Goal: Task Accomplishment & Management: Manage account settings

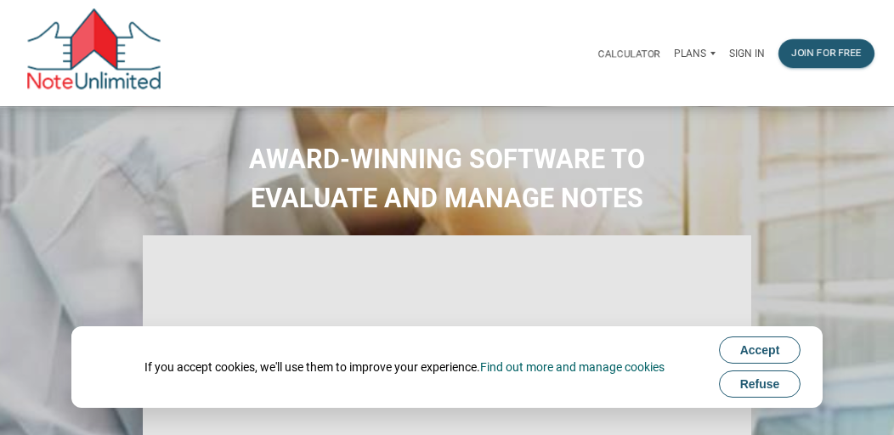
click at [745, 48] on p "Sign in" at bounding box center [747, 54] width 36 height 12
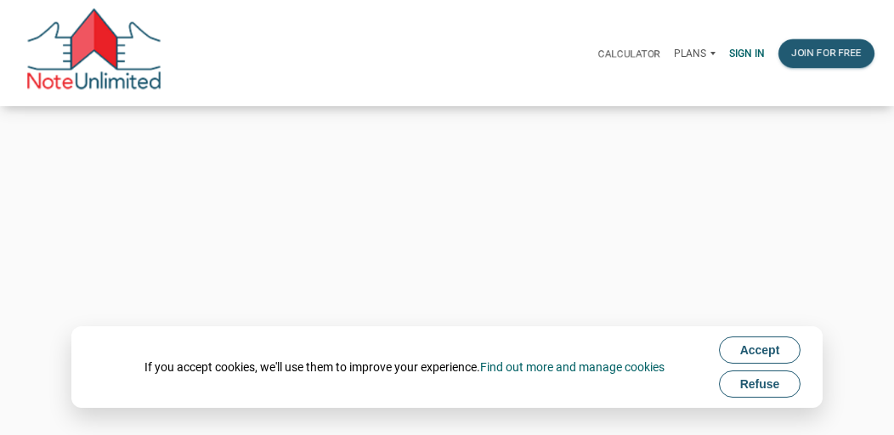
type input "[EMAIL_ADDRESS][DOMAIN_NAME]"
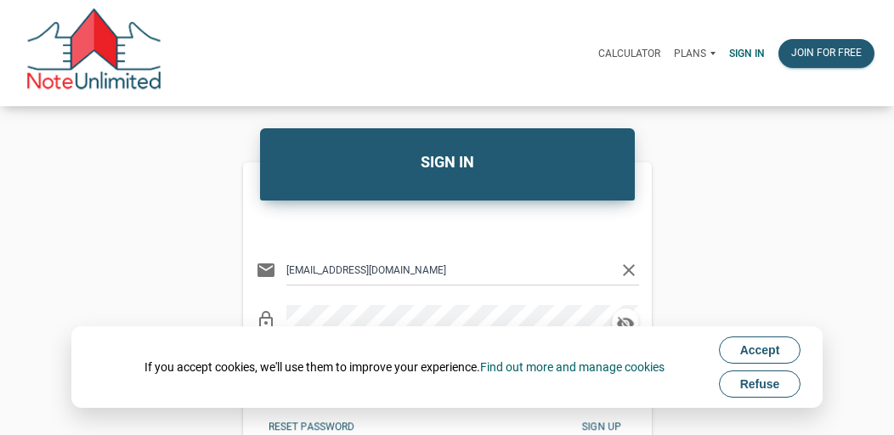
click at [542, 155] on h4 "SIGN IN" at bounding box center [447, 161] width 349 height 23
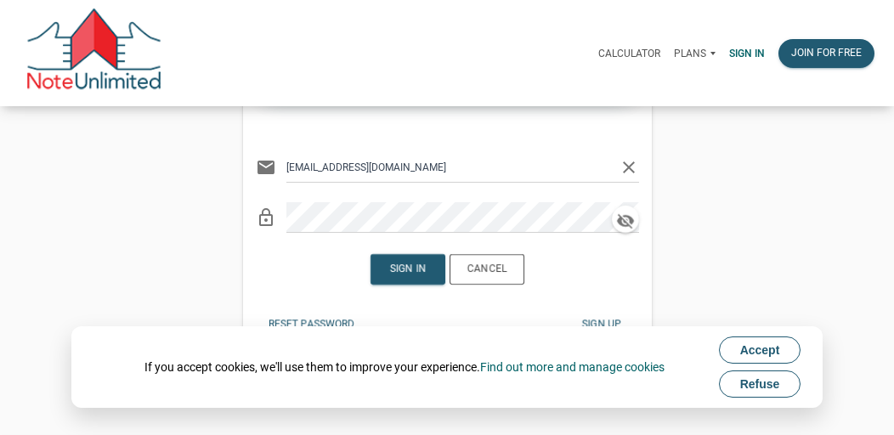
scroll to position [107, 0]
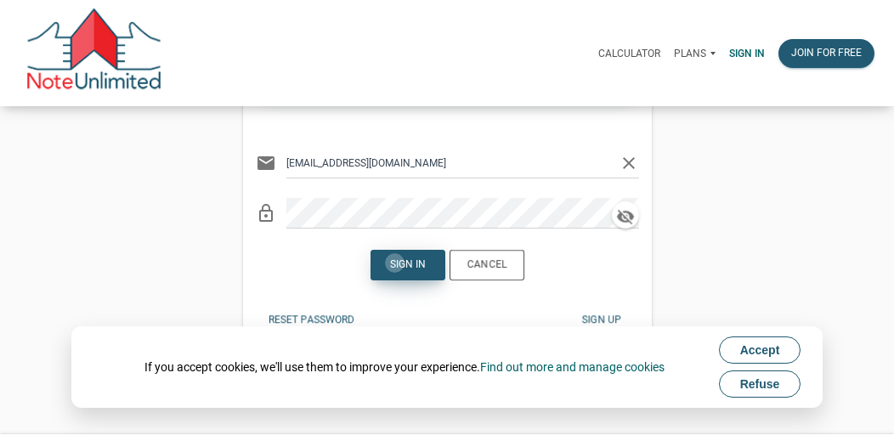
click at [394, 263] on div "Sign in" at bounding box center [408, 264] width 36 height 15
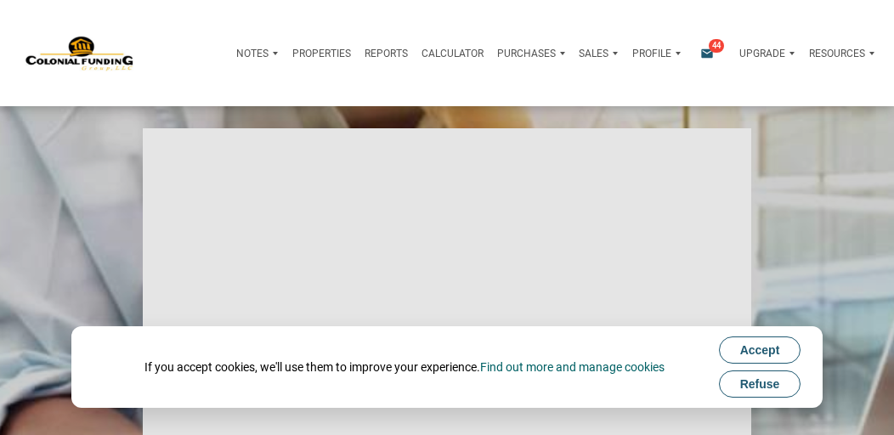
type input "Introduction to new features"
select select
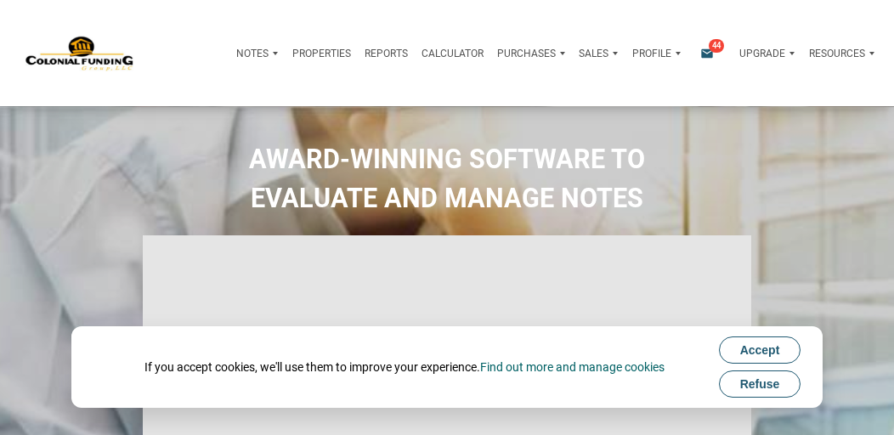
click at [757, 348] on span "Accept" at bounding box center [760, 350] width 40 height 14
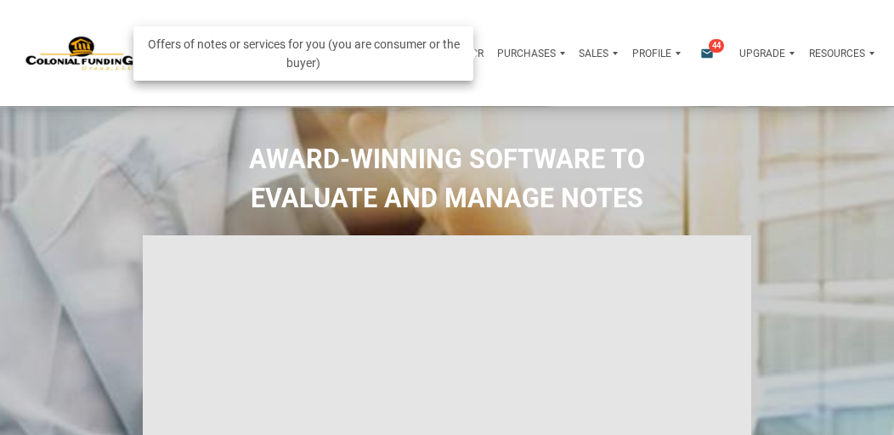
click at [506, 48] on p "Purchases" at bounding box center [526, 54] width 59 height 12
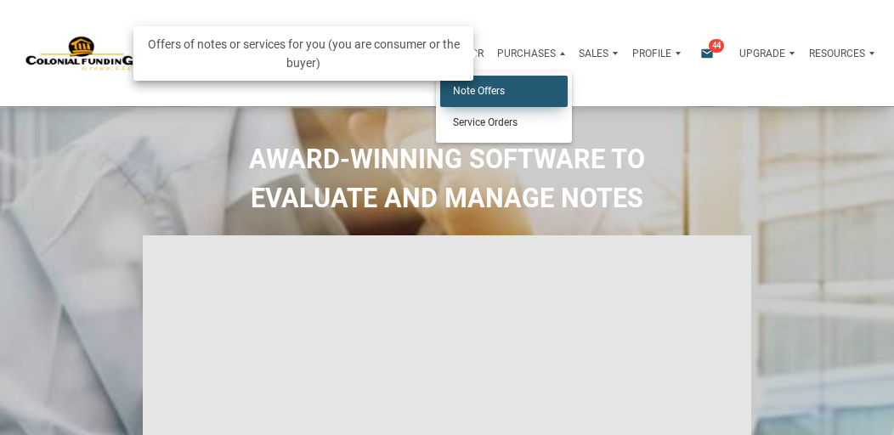
click at [512, 93] on link "Note Offers" at bounding box center [503, 91] width 127 height 31
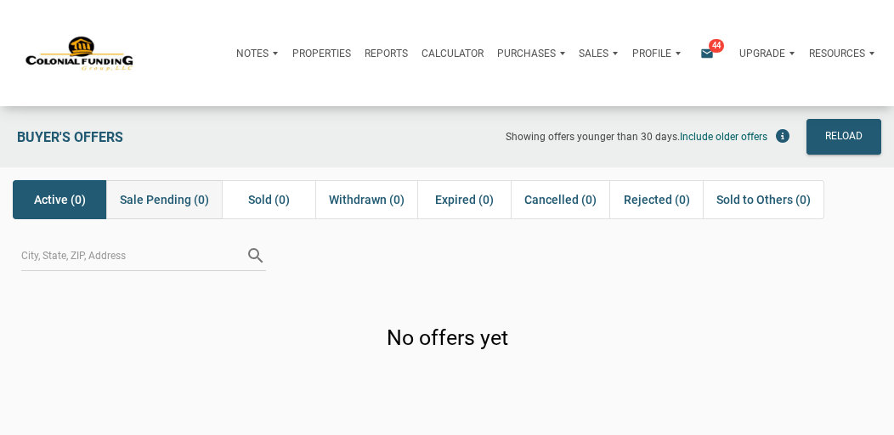
click at [158, 195] on span "Sale Pending (0)" at bounding box center [164, 199] width 89 height 20
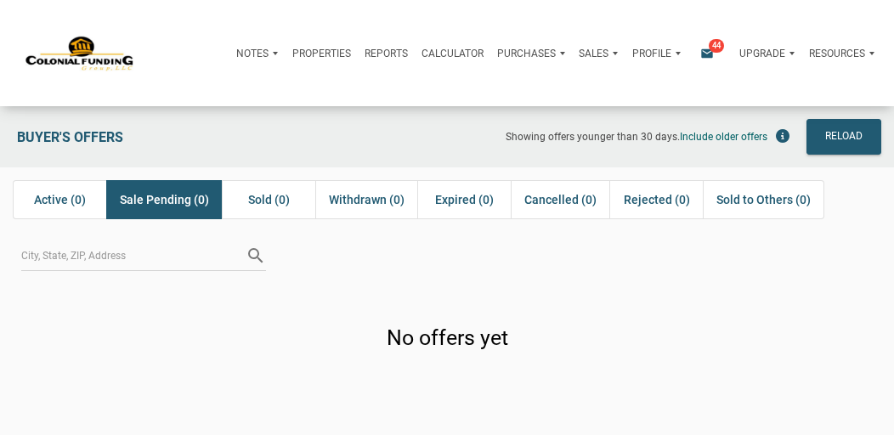
click at [495, 232] on div "search" at bounding box center [447, 253] width 894 height 43
click at [250, 49] on p "Notes" at bounding box center [252, 54] width 32 height 12
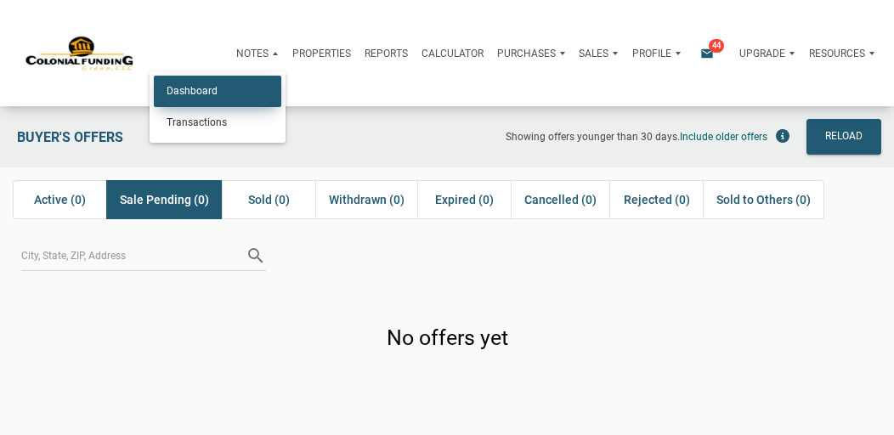
click at [201, 81] on link "Dashboard" at bounding box center [217, 91] width 127 height 31
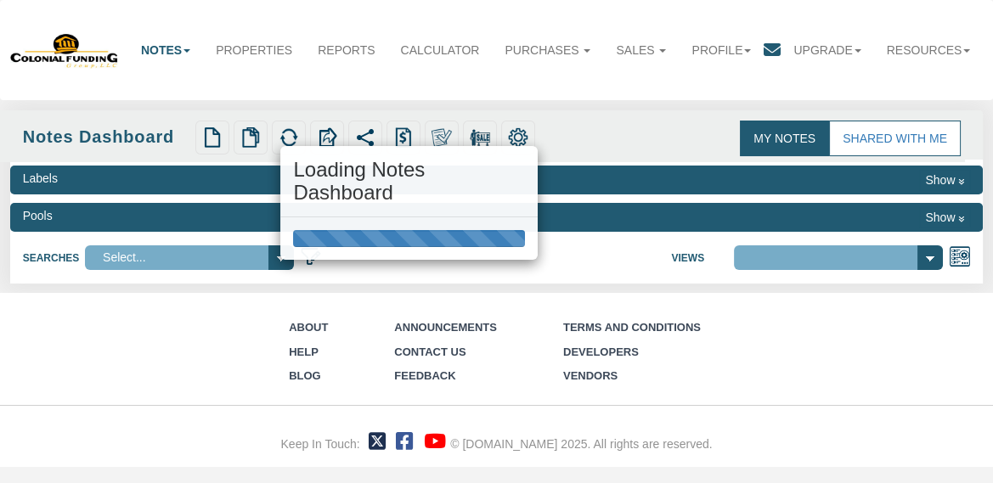
select select "316"
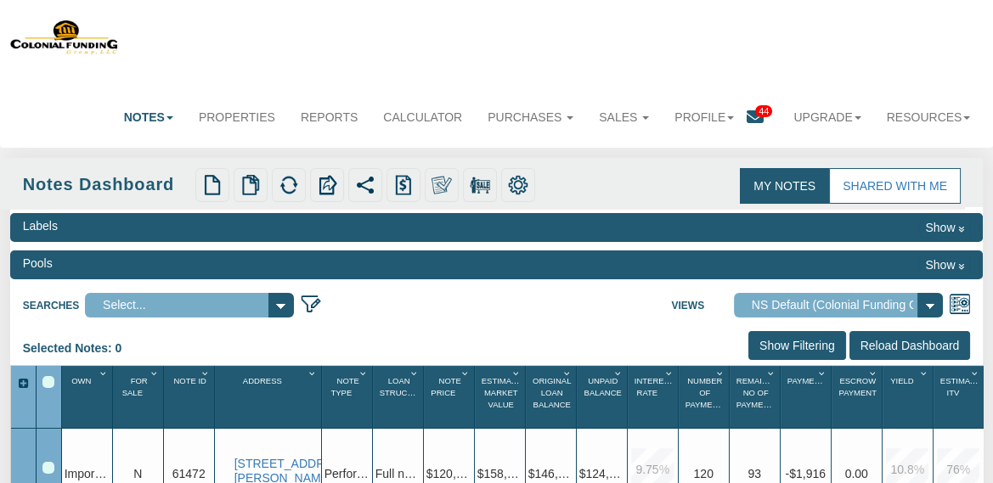
scroll to position [11, 0]
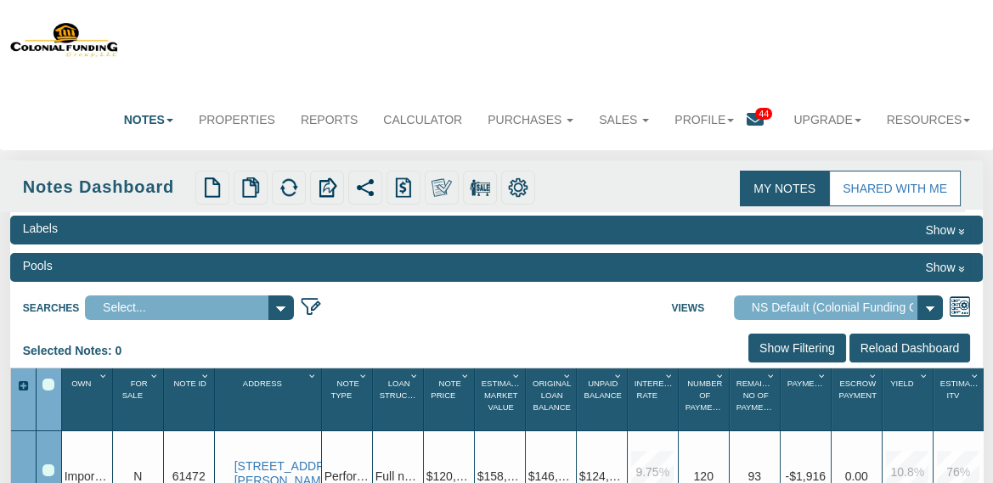
click at [148, 117] on link "Notes" at bounding box center [148, 119] width 75 height 37
click at [125, 176] on link "Transactions" at bounding box center [118, 177] width 134 height 22
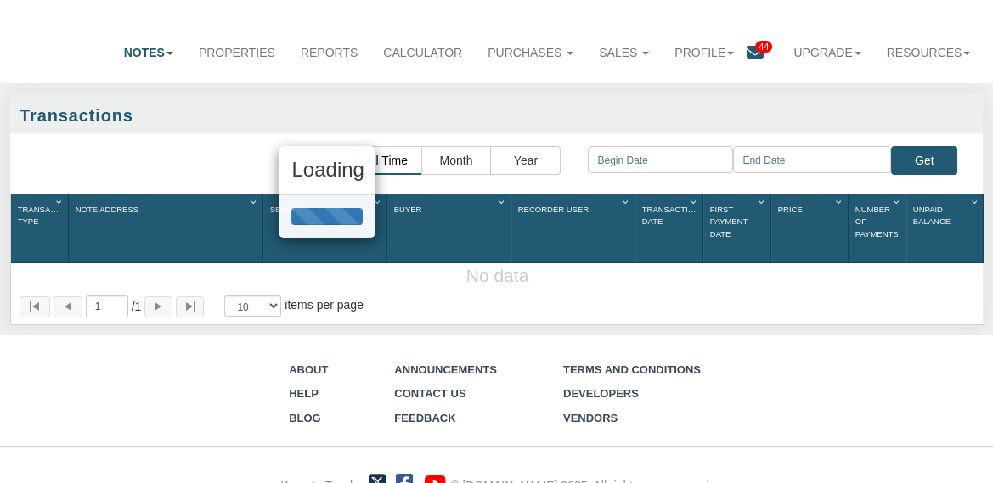
scroll to position [102, 0]
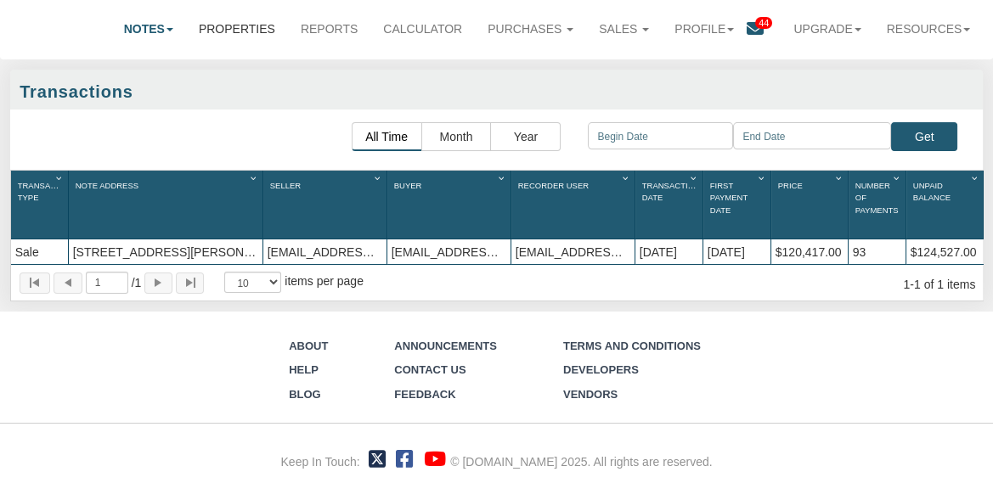
click at [218, 31] on link "Properties" at bounding box center [237, 28] width 102 height 37
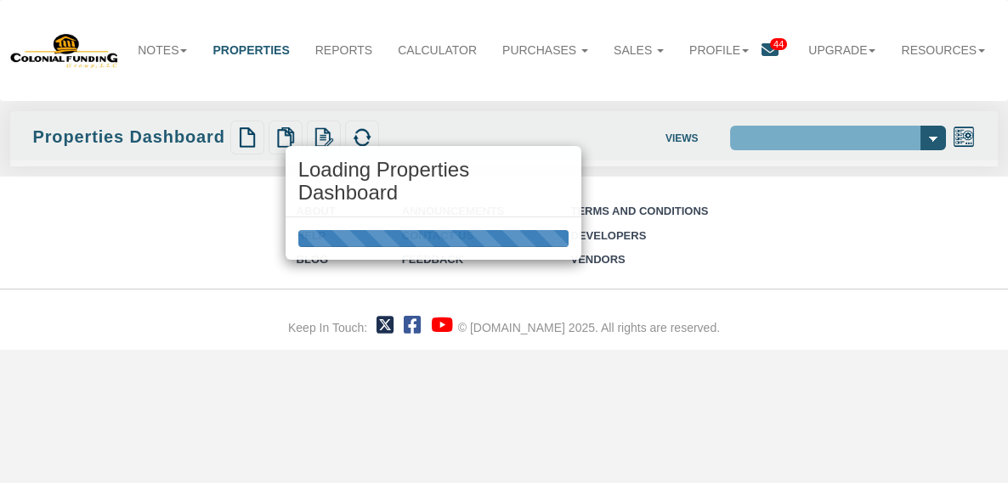
click at [509, 93] on div "Loading Properties Dashboard" at bounding box center [504, 241] width 1008 height 483
select select "138"
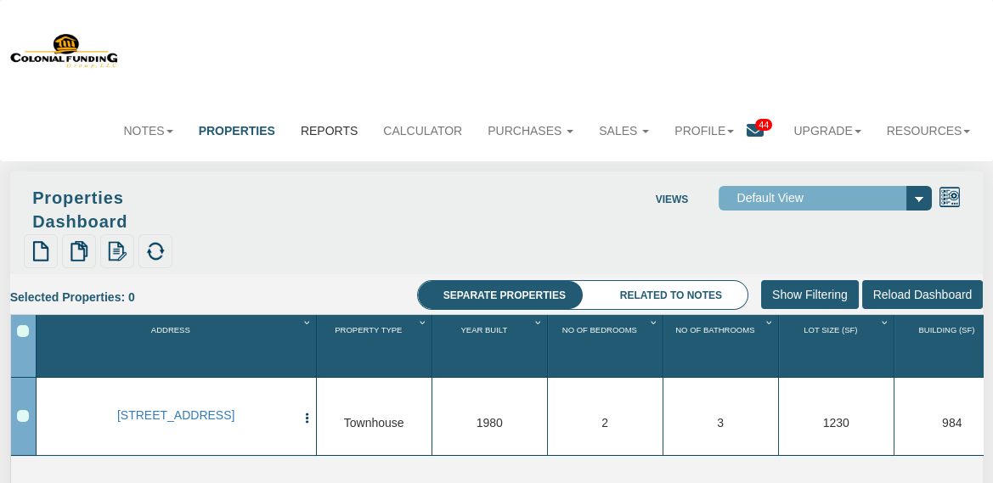
click at [337, 133] on link "Reports" at bounding box center [329, 130] width 82 height 37
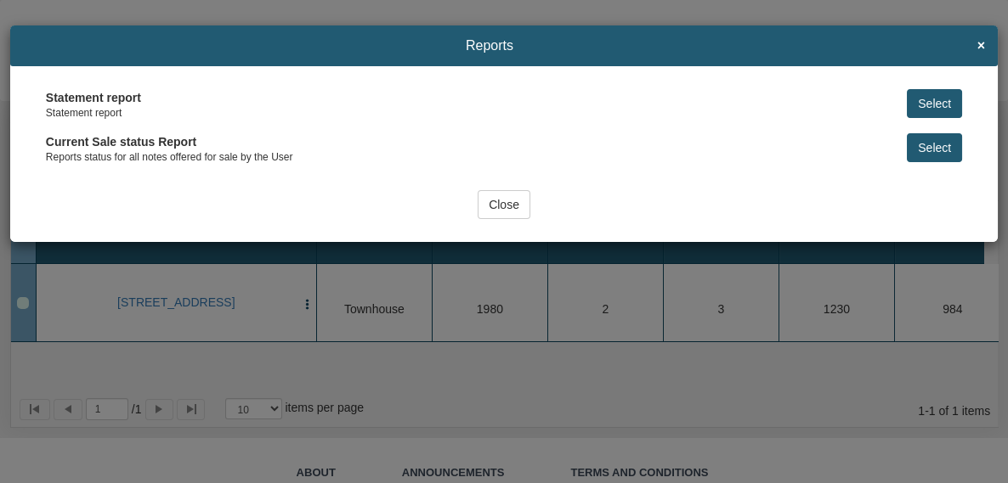
click at [583, 170] on div "Statement report Statement report Select Current Sale status Report Reports sta…" at bounding box center [503, 133] width 941 height 88
click at [512, 204] on input "Close" at bounding box center [504, 204] width 53 height 29
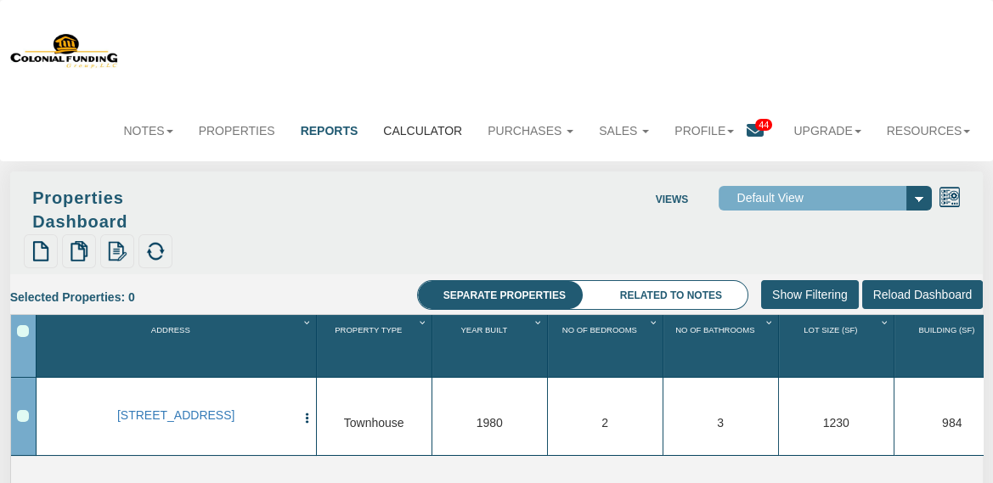
click at [438, 126] on link "Calculator" at bounding box center [422, 130] width 105 height 37
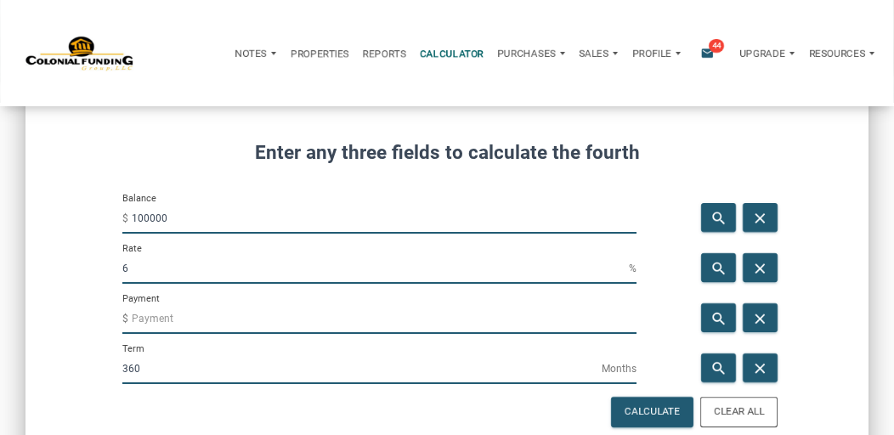
scroll to position [174, 0]
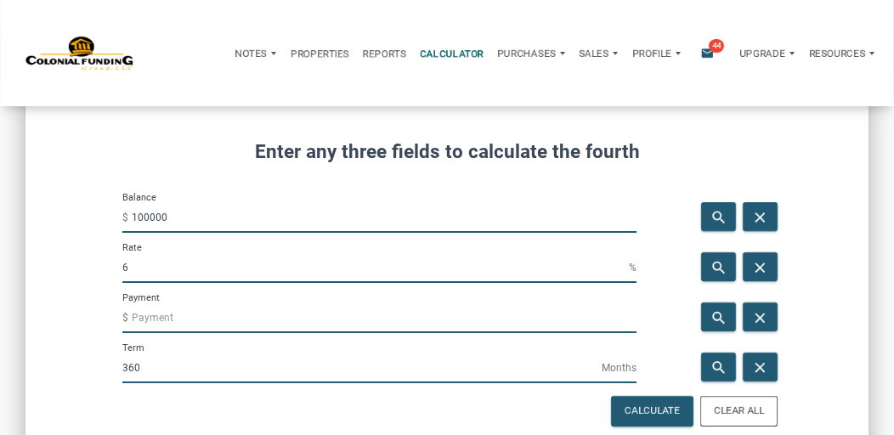
click at [678, 307] on div "search close" at bounding box center [716, 316] width 135 height 50
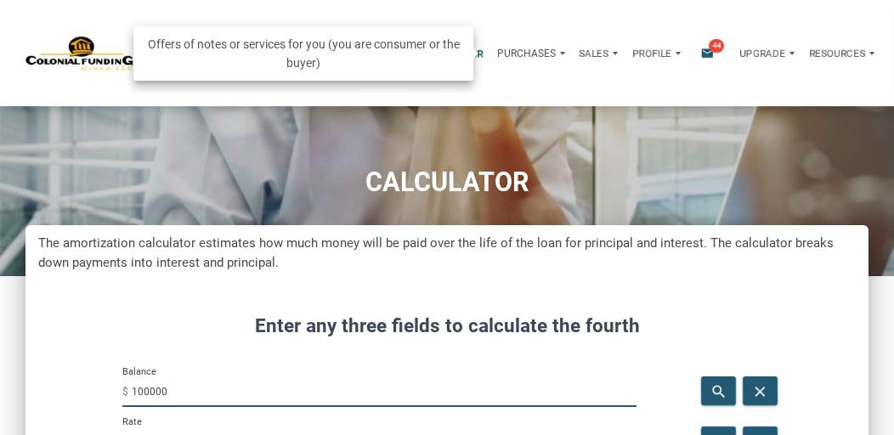
click at [521, 53] on p "Purchases" at bounding box center [526, 54] width 59 height 12
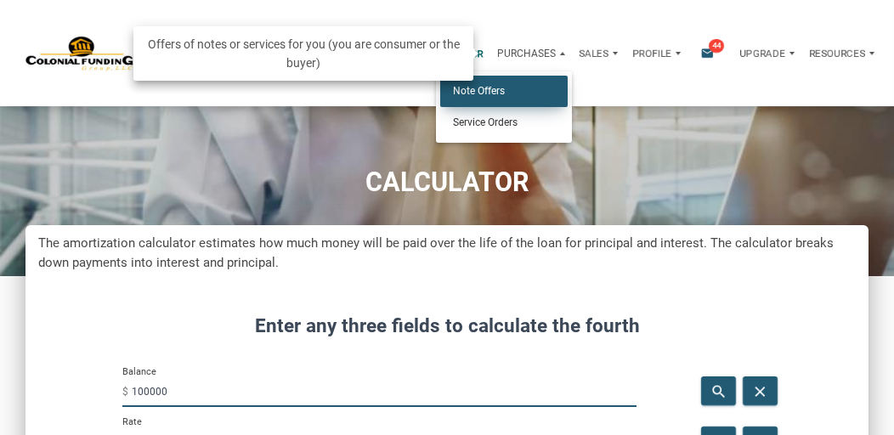
click at [491, 88] on link "Note Offers" at bounding box center [503, 91] width 127 height 31
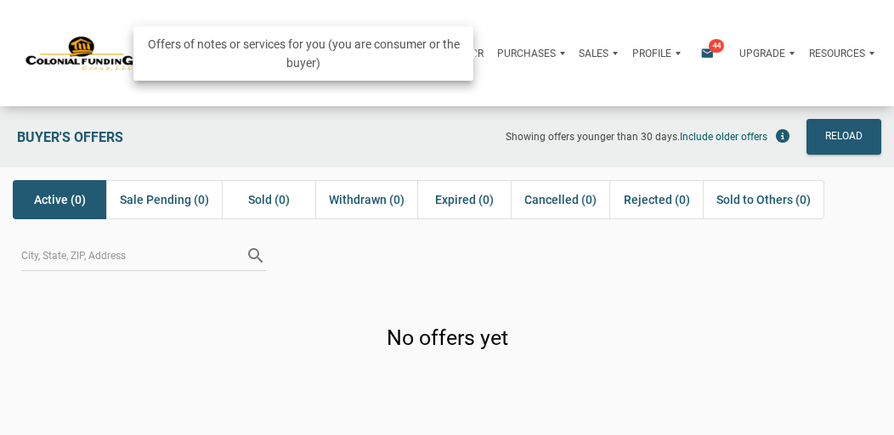
click at [521, 51] on p "Purchases" at bounding box center [526, 54] width 59 height 12
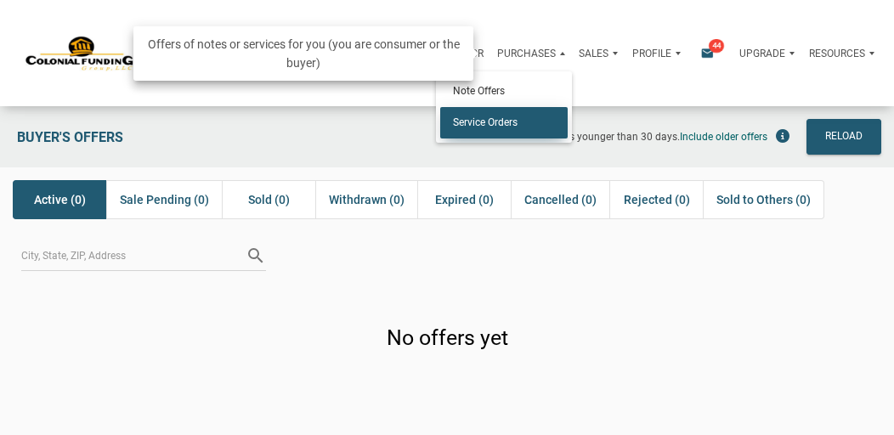
click at [492, 126] on link "Service Orders" at bounding box center [503, 122] width 127 height 31
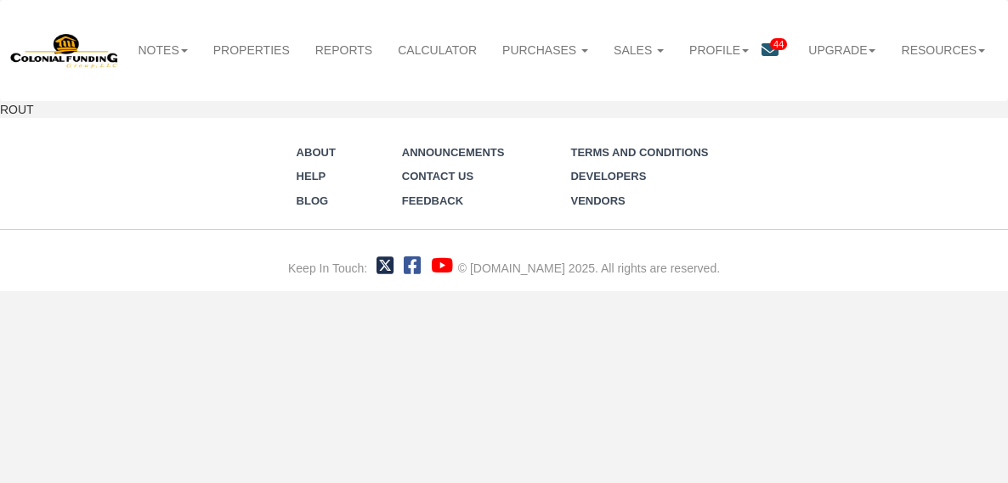
click at [790, 291] on div "Menu Notes Dashboard Transactions Properties Reports Calculator Settings" at bounding box center [504, 145] width 1008 height 291
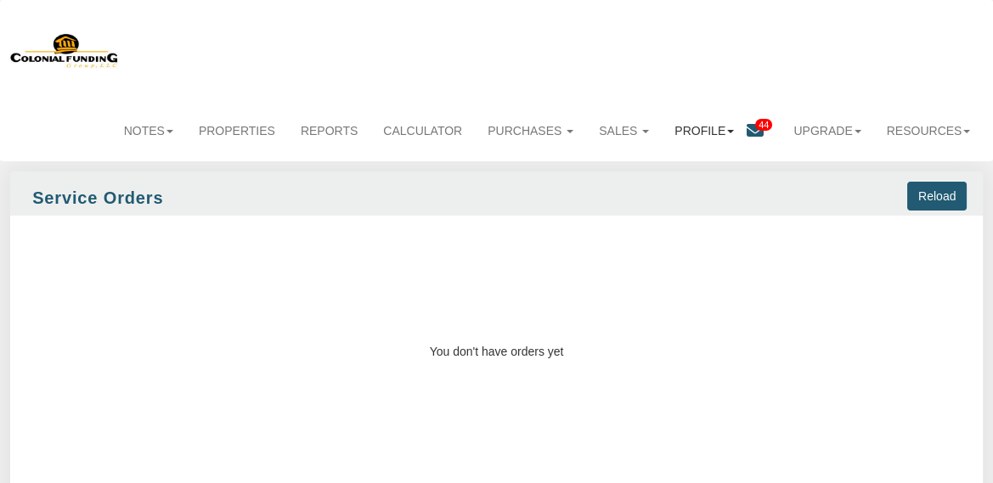
click at [681, 123] on link "Profile" at bounding box center [704, 130] width 85 height 37
click at [678, 172] on link "Settings" at bounding box center [713, 168] width 134 height 22
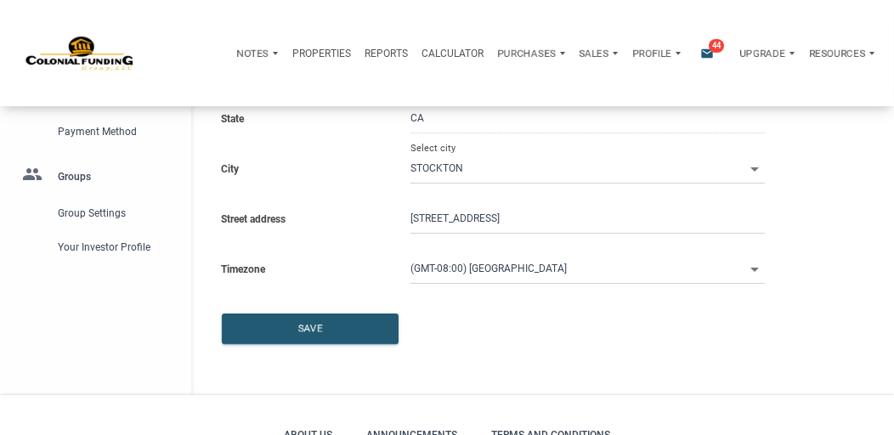
scroll to position [322, 0]
click at [326, 332] on div "Save" at bounding box center [310, 328] width 175 height 29
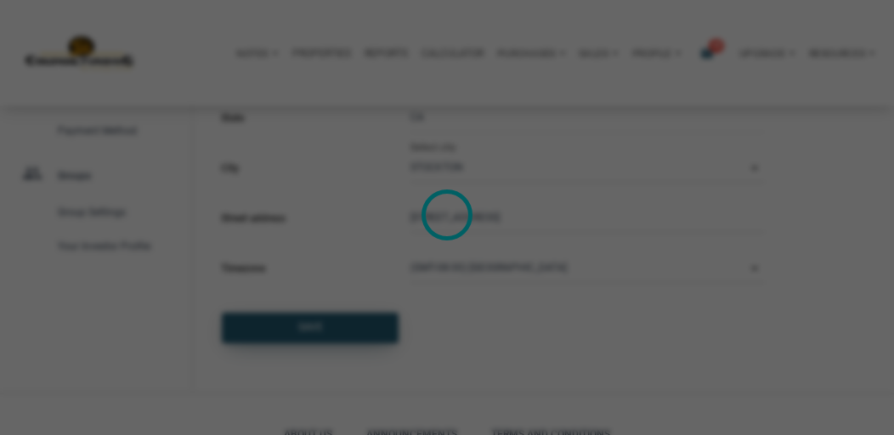
select select
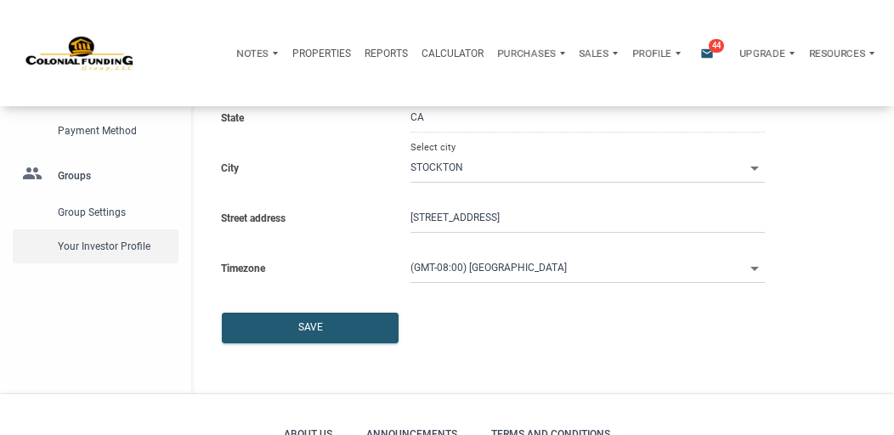
click at [113, 244] on span "Your Investor Profile" at bounding box center [115, 246] width 114 height 20
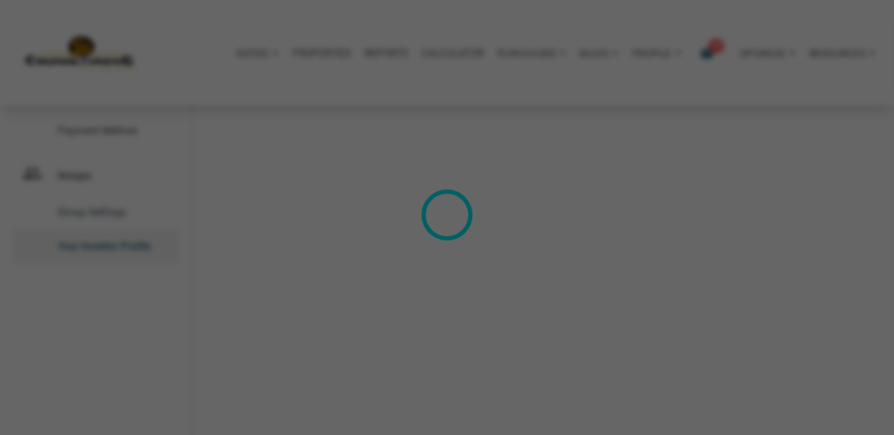
type input "Cash Flow - [DATE] Income"
select select
type input "$ 150,000"
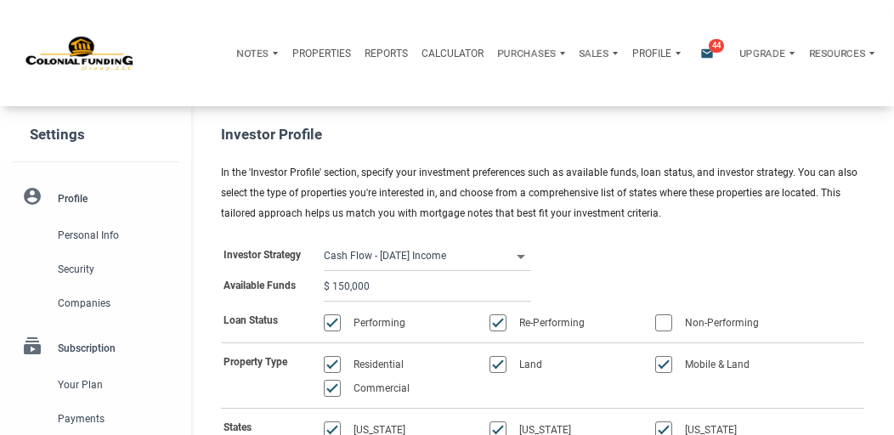
click at [647, 52] on p "Profile" at bounding box center [651, 54] width 39 height 12
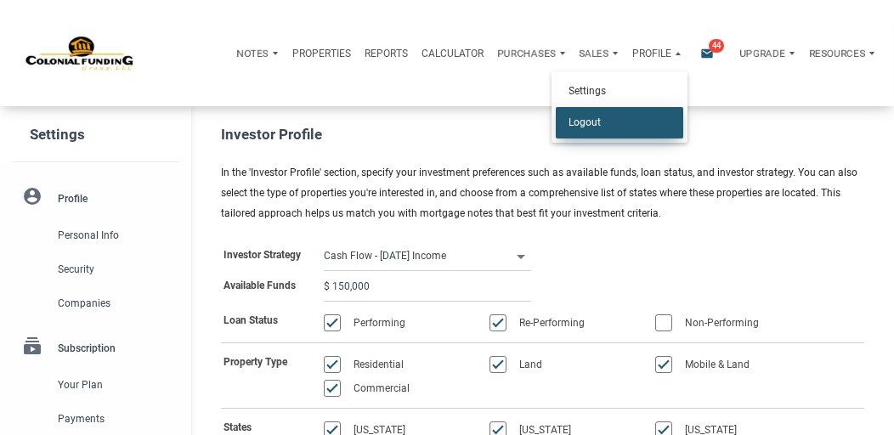
click at [577, 123] on link "Logout" at bounding box center [619, 122] width 127 height 31
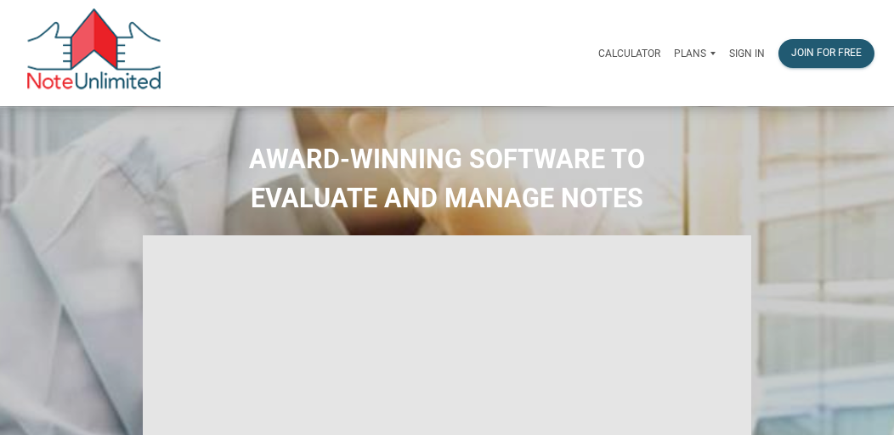
click at [466, 66] on div "Calculator Plans Personal Business Sign in Join for free" at bounding box center [521, 54] width 719 height 46
